Goal: Task Accomplishment & Management: Use online tool/utility

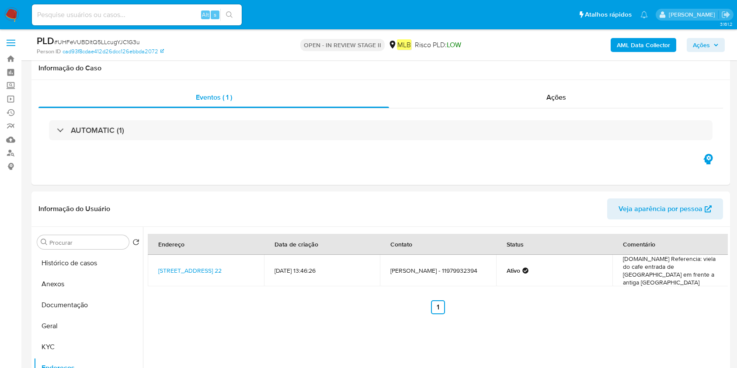
select select "10"
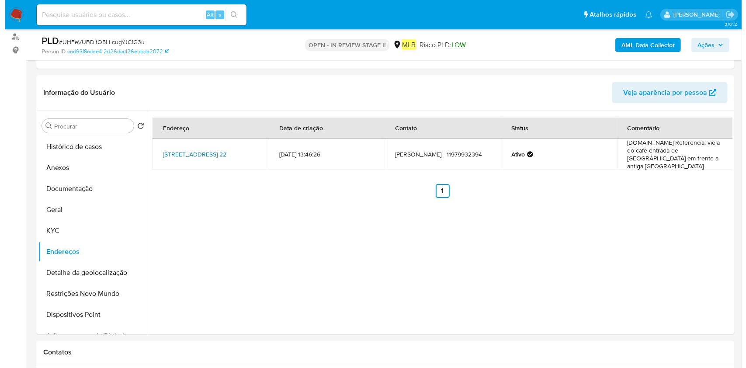
scroll to position [116, 0]
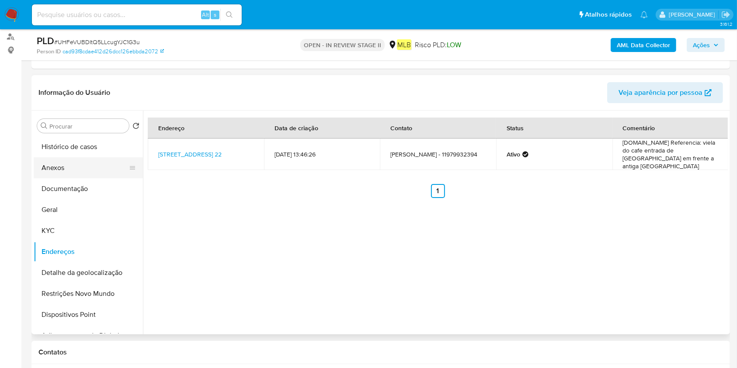
click at [61, 164] on button "Anexos" at bounding box center [85, 167] width 102 height 21
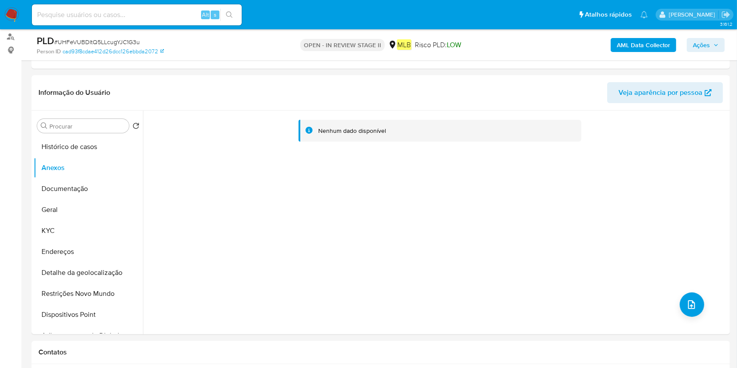
click at [645, 47] on b "AML Data Collector" at bounding box center [642, 45] width 53 height 14
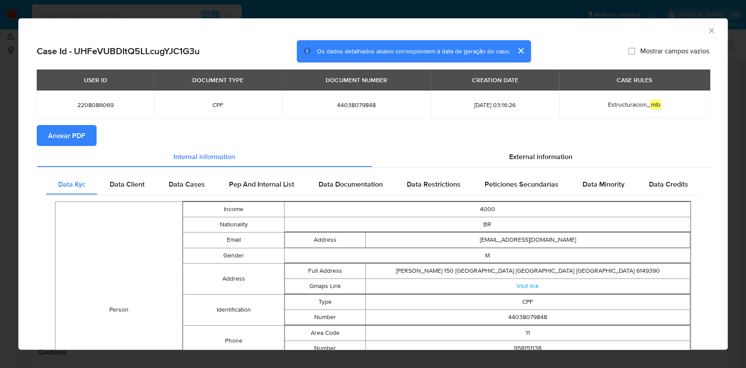
click at [78, 138] on span "Anexar PDF" at bounding box center [66, 135] width 37 height 19
click at [707, 27] on icon "Fechar a janela" at bounding box center [711, 30] width 9 height 9
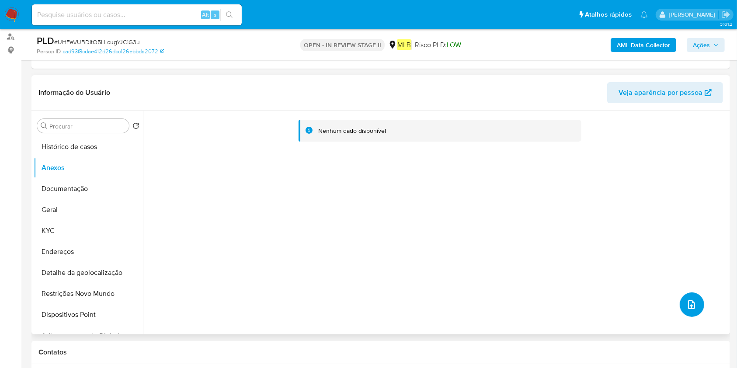
click at [679, 304] on button "upload-file" at bounding box center [691, 304] width 24 height 24
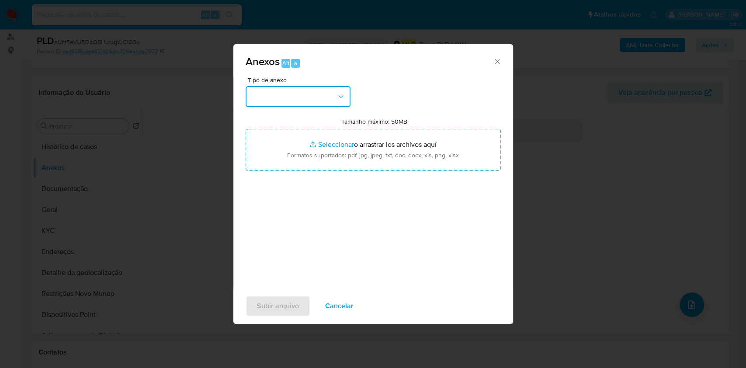
drag, startPoint x: 284, startPoint y: 89, endPoint x: 291, endPoint y: 100, distance: 13.3
click at [285, 90] on button "button" at bounding box center [298, 96] width 105 height 21
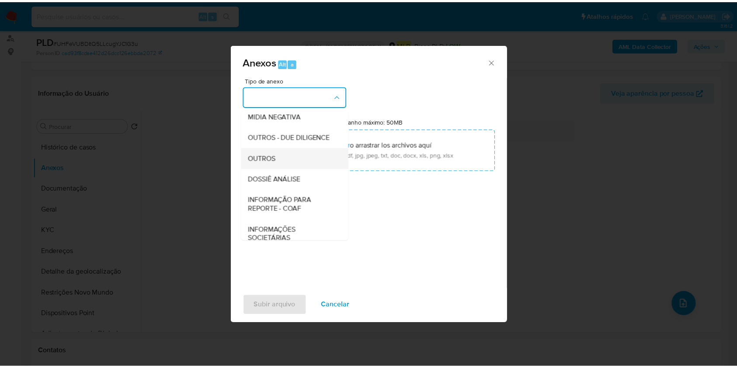
scroll to position [134, 0]
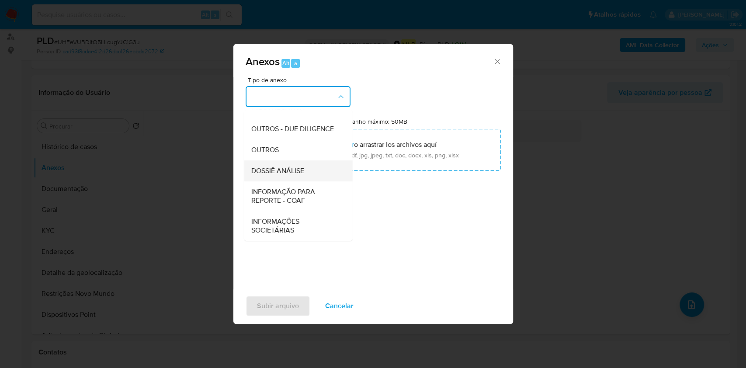
click at [294, 170] on span "DOSSIÊ ANÁLISE" at bounding box center [277, 170] width 53 height 9
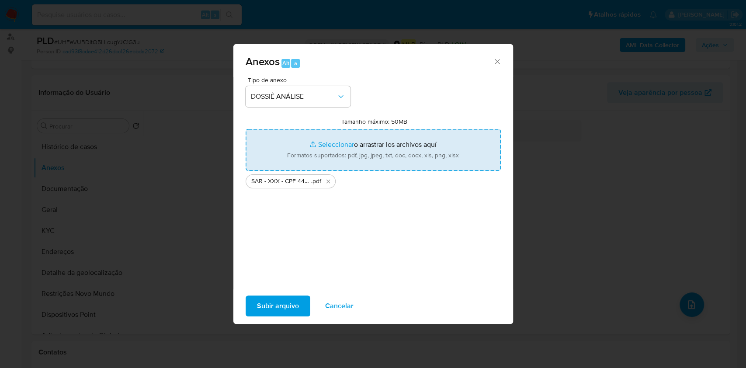
type input "C:\fakepath\Mulan 2208086069_2025_10_01_06_50_35.xlsx"
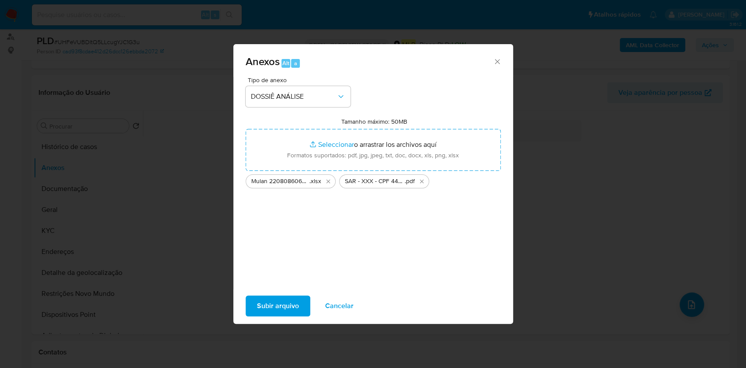
click at [284, 303] on span "Subir arquivo" at bounding box center [278, 305] width 42 height 19
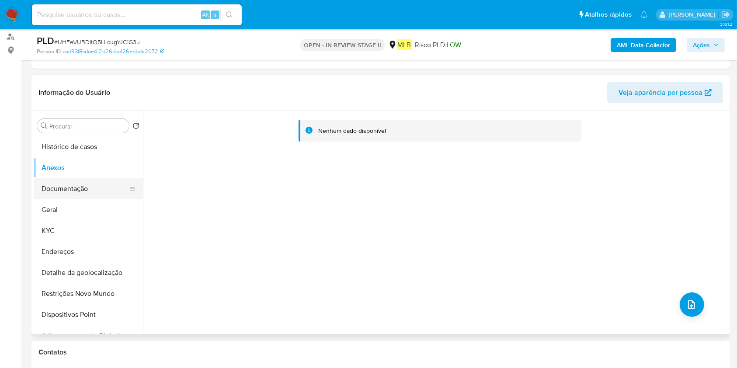
click at [62, 189] on button "Documentação" at bounding box center [85, 188] width 102 height 21
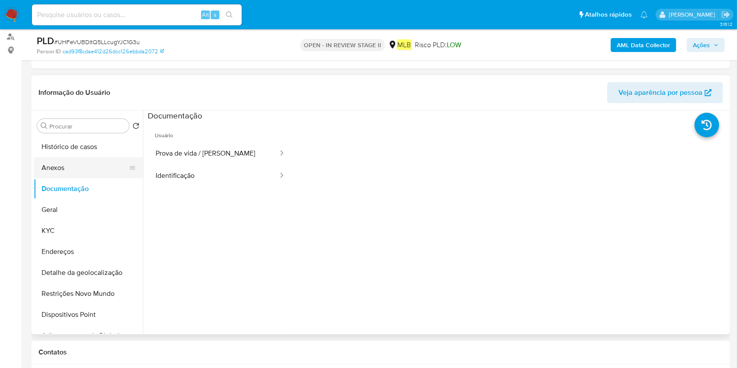
click at [70, 163] on button "Anexos" at bounding box center [85, 167] width 102 height 21
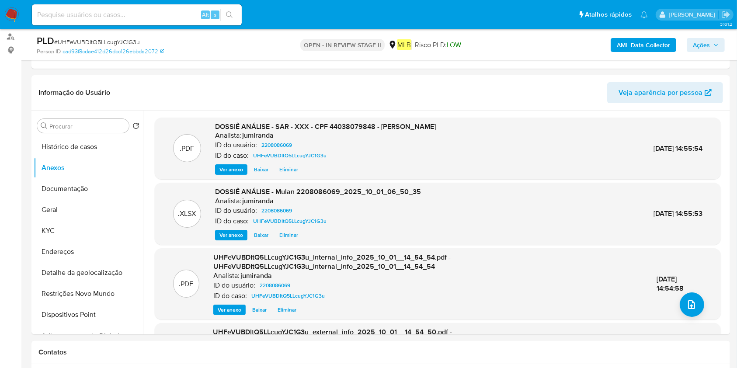
click at [703, 45] on span "Ações" at bounding box center [700, 45] width 17 height 14
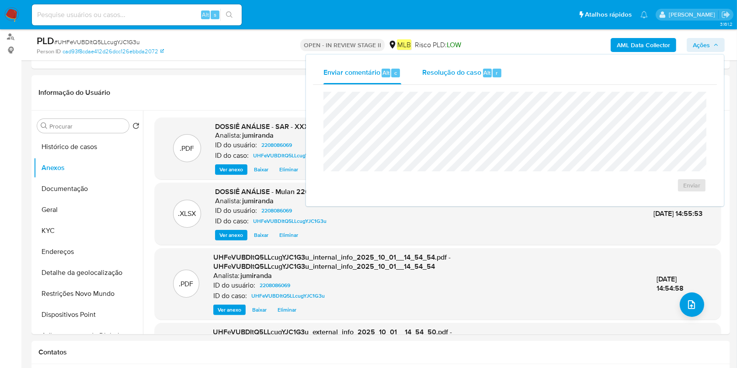
click at [498, 62] on div "Resolução do caso Alt r" at bounding box center [462, 73] width 80 height 23
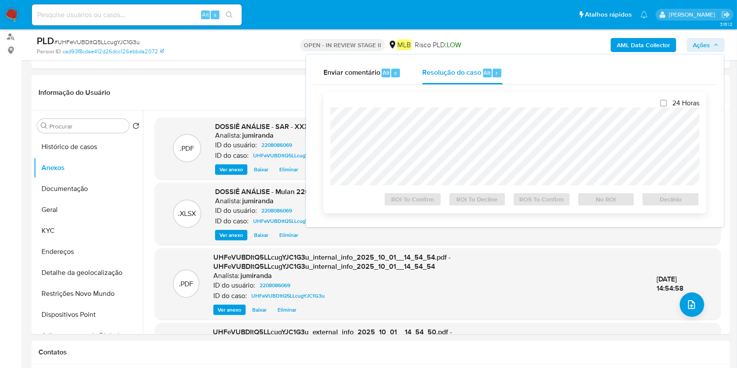
drag, startPoint x: 485, startPoint y: 80, endPoint x: 480, endPoint y: 91, distance: 12.5
click at [483, 84] on div "Enviar comentário Alt c Resolução do caso Alt r Fechamento do caso 24 Horas ROI…" at bounding box center [515, 141] width 404 height 159
click at [541, 201] on span "ROS To Confirm" at bounding box center [541, 199] width 45 height 12
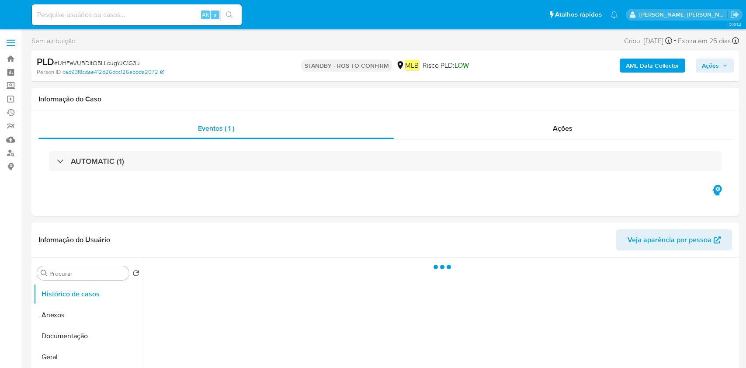
select select "10"
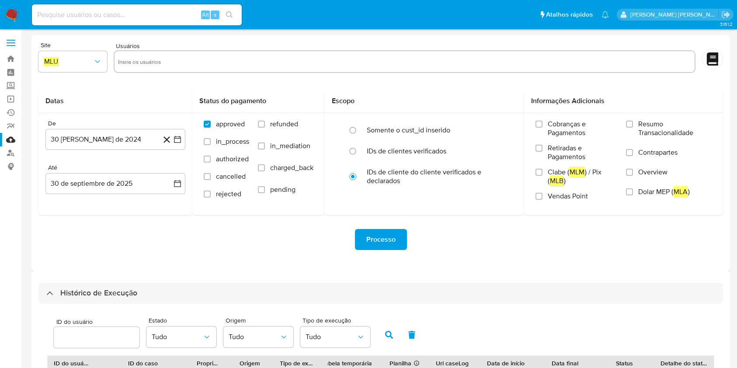
select select "10"
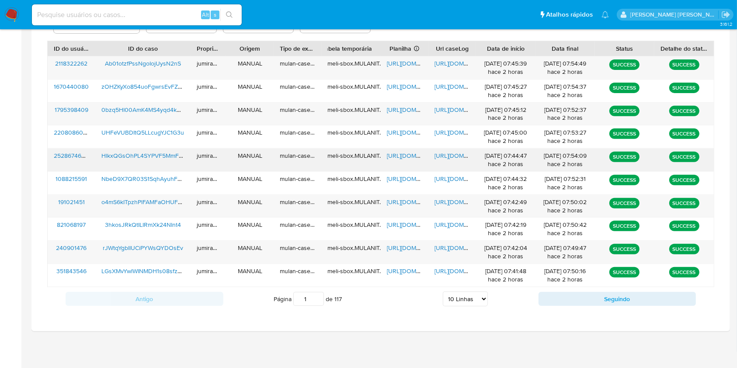
click at [402, 153] on span "https://docs.google.com/spreadsheets/d/1-pFEgA5r8X-E_R5w2g1N-iF1-GmrmgYFKIugTnO…" at bounding box center [417, 155] width 60 height 9
click at [441, 155] on span "https://docs.google.com/document/d/1rc3VmSHh-oEO1EjLC4hejEpZzJXqLzzahgusm5l5vQI…" at bounding box center [464, 155] width 60 height 9
click at [173, 158] on span "HlkxQGsOhPL4SYPVF5MmFumS" at bounding box center [145, 155] width 89 height 9
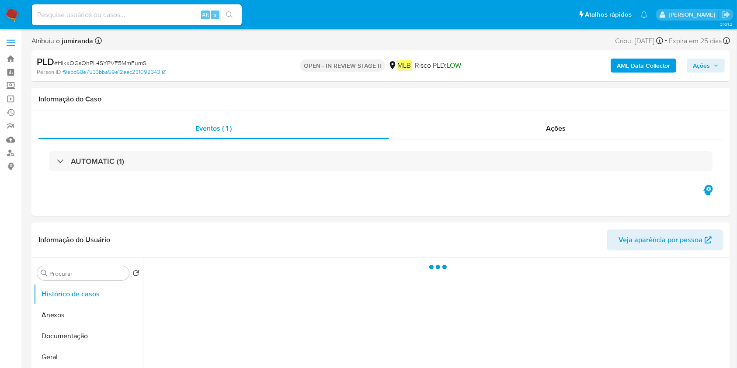
select select "10"
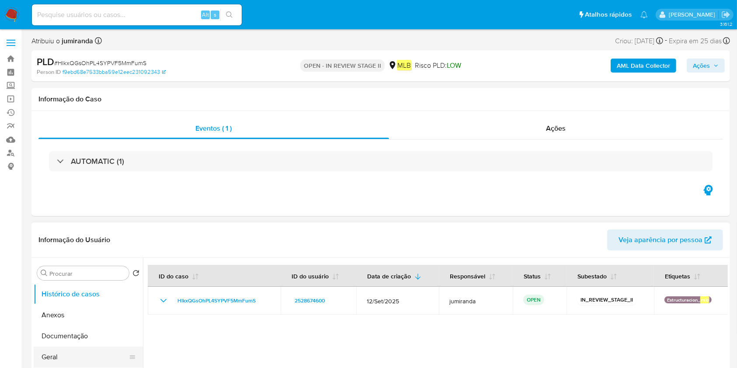
click at [62, 347] on button "Geral" at bounding box center [85, 356] width 102 height 21
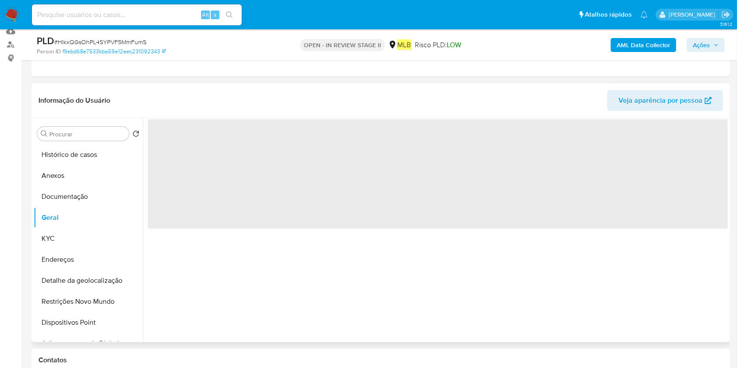
scroll to position [175, 0]
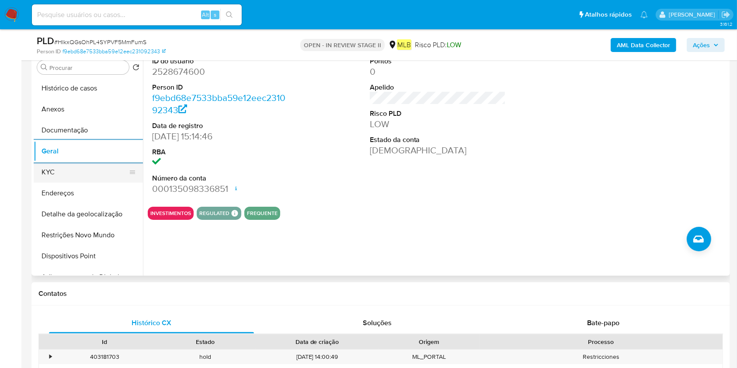
click at [73, 169] on button "KYC" at bounding box center [85, 172] width 102 height 21
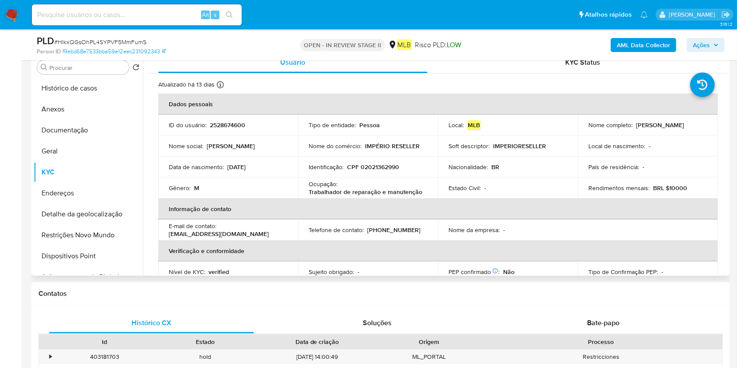
click at [358, 194] on p "Trabalhador de reparação e manutenção" at bounding box center [365, 192] width 114 height 8
copy div "Ocupação : Trabalhador de reparação e manutenção"
